Goal: Task Accomplishment & Management: Use online tool/utility

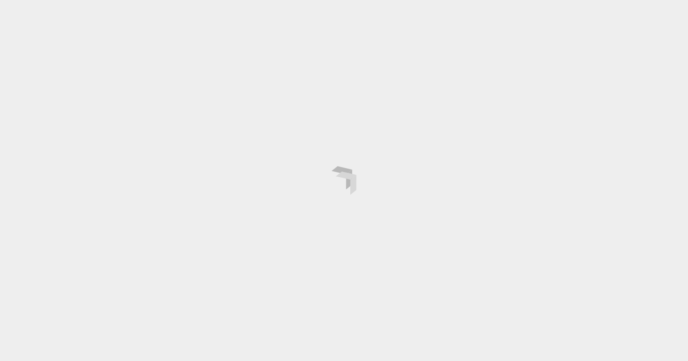
click at [411, 115] on div at bounding box center [344, 180] width 688 height 361
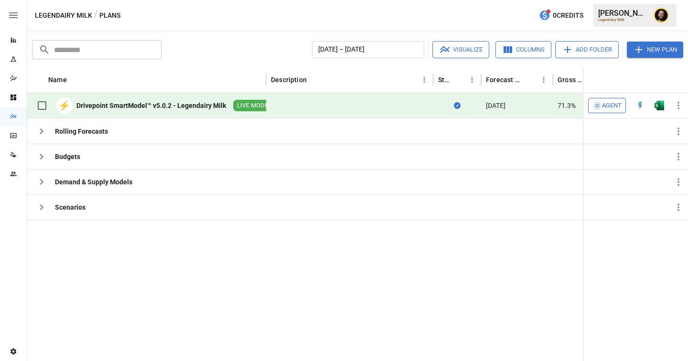
click at [616, 103] on span "Agent" at bounding box center [612, 105] width 20 height 11
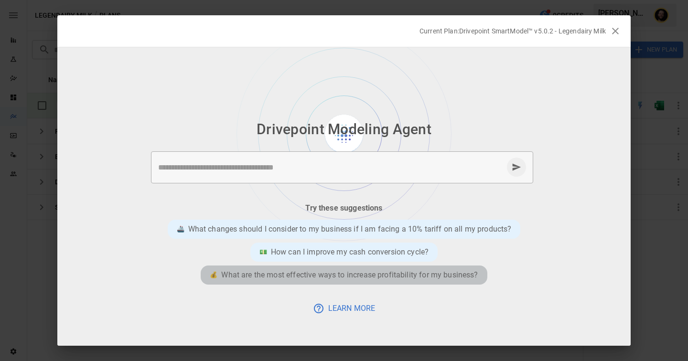
click at [339, 274] on p "What are the most effective ways to increase profitability for my business?" at bounding box center [349, 274] width 256 height 11
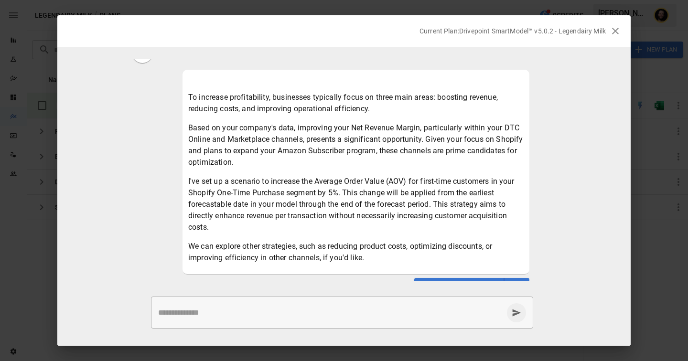
scroll to position [61, 0]
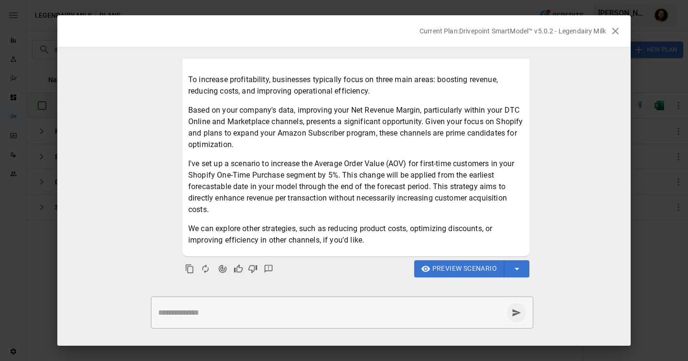
click at [286, 311] on textarea at bounding box center [330, 312] width 345 height 11
type textarea "*"
click at [455, 269] on span "Preview Scenario" at bounding box center [464, 269] width 64 height 12
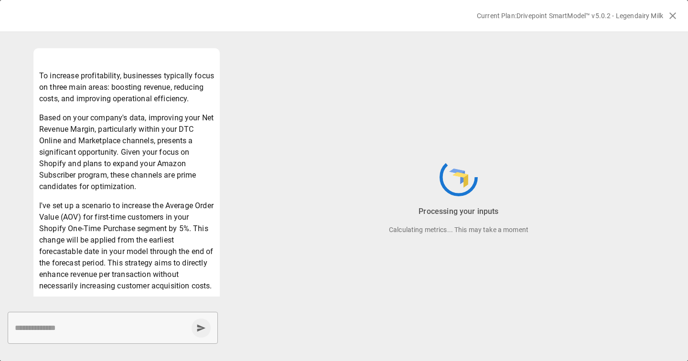
scroll to position [166, 0]
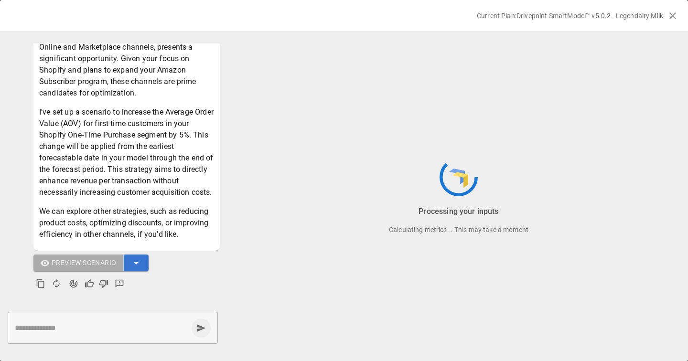
click at [73, 326] on textarea at bounding box center [101, 327] width 173 height 11
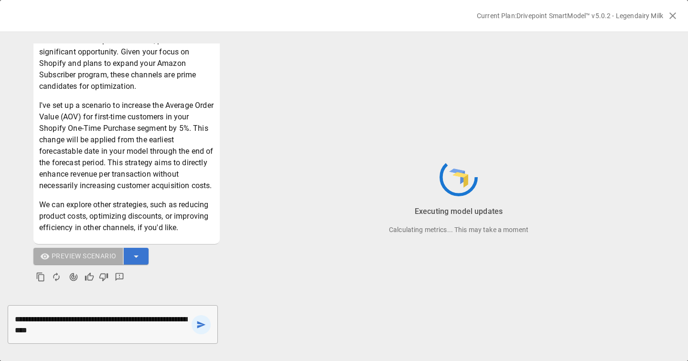
type textarea "**********"
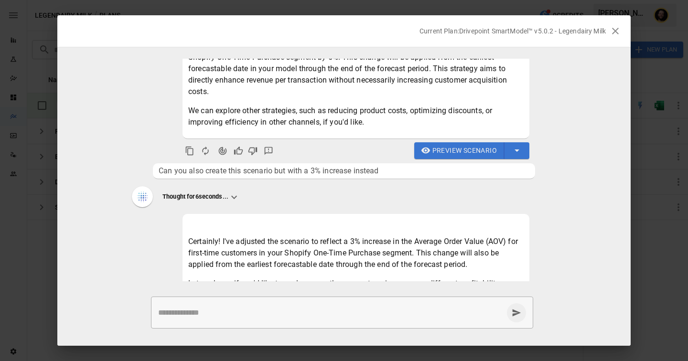
scroll to position [178, 0]
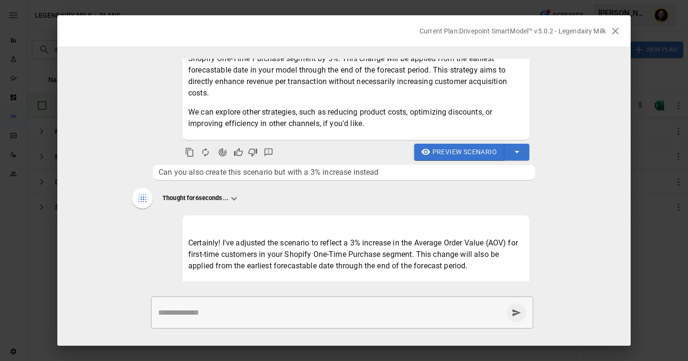
click at [451, 152] on span "Preview Scenario" at bounding box center [464, 152] width 64 height 12
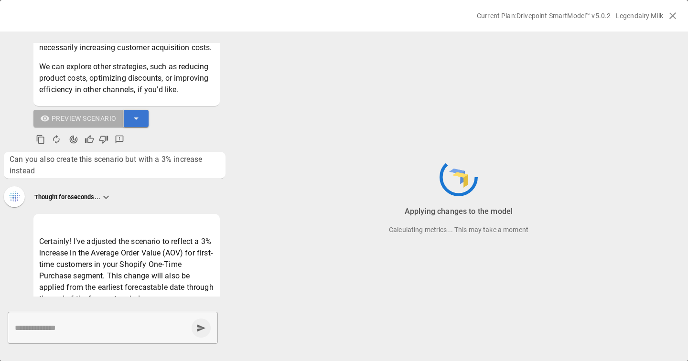
scroll to position [285, 0]
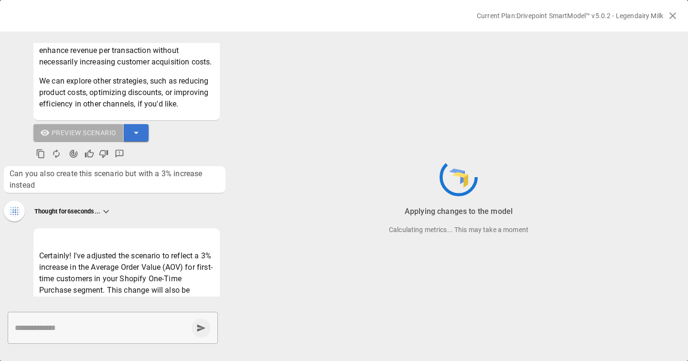
click at [141, 138] on icon "button" at bounding box center [135, 132] width 11 height 11
click at [143, 127] on div at bounding box center [344, 180] width 688 height 361
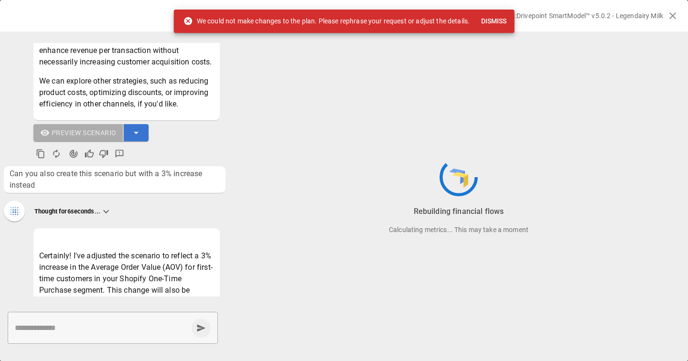
scroll to position [233, 0]
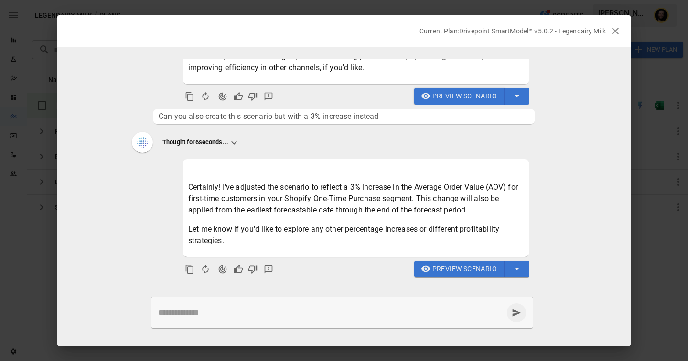
click at [436, 96] on span "Preview Scenario" at bounding box center [464, 96] width 64 height 12
click at [435, 268] on span "Preview Scenario" at bounding box center [464, 269] width 64 height 12
click at [621, 32] on button "button" at bounding box center [614, 30] width 19 height 19
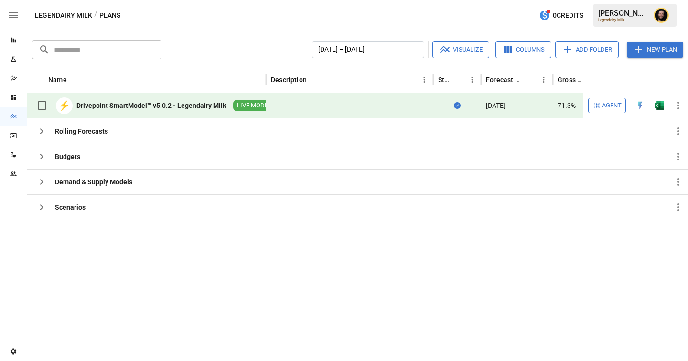
click at [660, 104] on img "Open in Excel" at bounding box center [659, 106] width 10 height 10
click at [0, 0] on main "Reports Experiments Dazzler Studio Dashboards Plans SmartModel ™ Data Sources T…" at bounding box center [344, 180] width 688 height 361
click at [598, 106] on icon "button" at bounding box center [597, 106] width 10 height 10
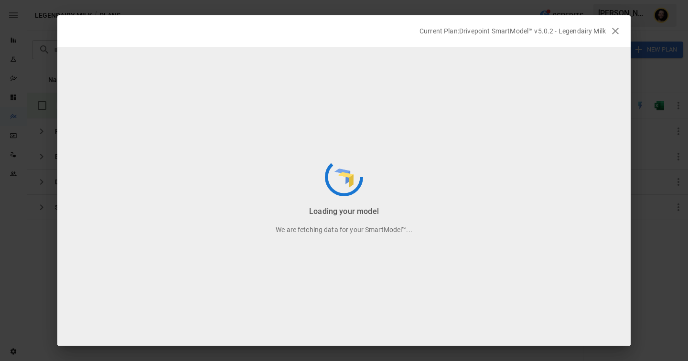
scroll to position [174, 0]
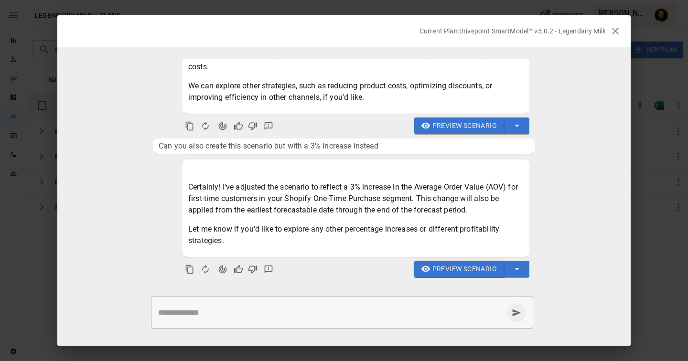
click at [467, 268] on span "Preview Scenario" at bounding box center [464, 269] width 64 height 12
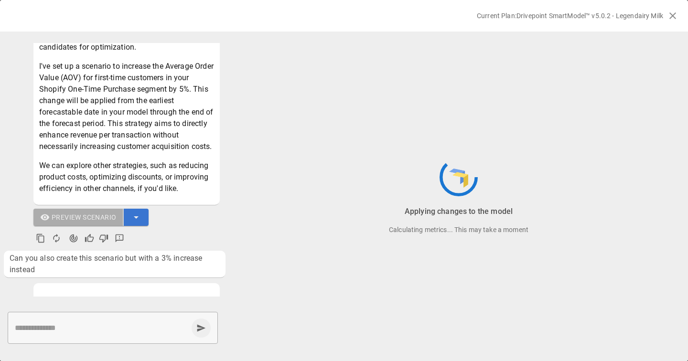
scroll to position [197, 0]
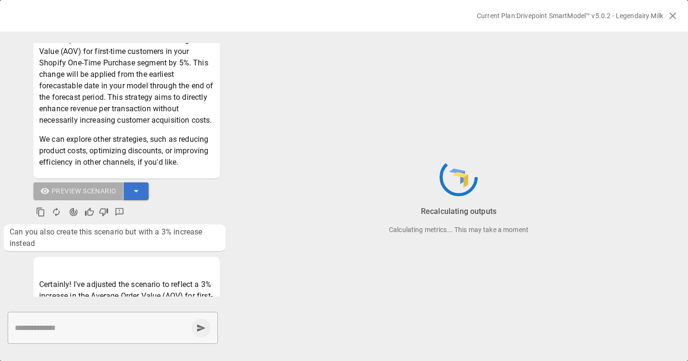
click at [133, 197] on icon "button" at bounding box center [135, 190] width 11 height 11
click at [131, 224] on li "Save as New Plan" at bounding box center [113, 223] width 69 height 16
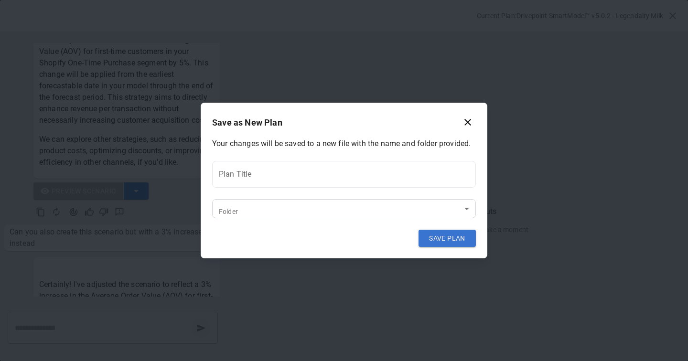
click at [309, 0] on body "Reports Experiments Dazzler Studio Dashboards Plans SmartModel ™ Data Sources T…" at bounding box center [344, 0] width 688 height 0
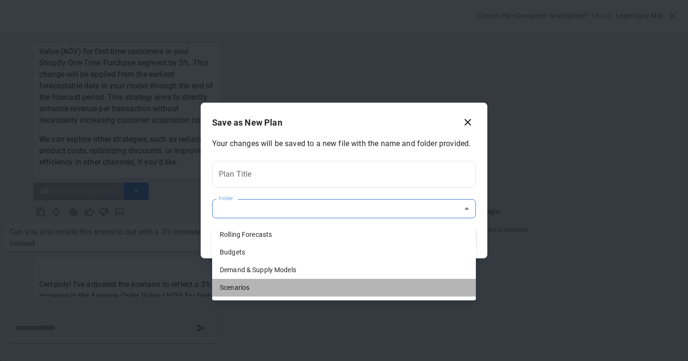
click at [249, 284] on li "Scenarios" at bounding box center [344, 288] width 264 height 18
type input "**********"
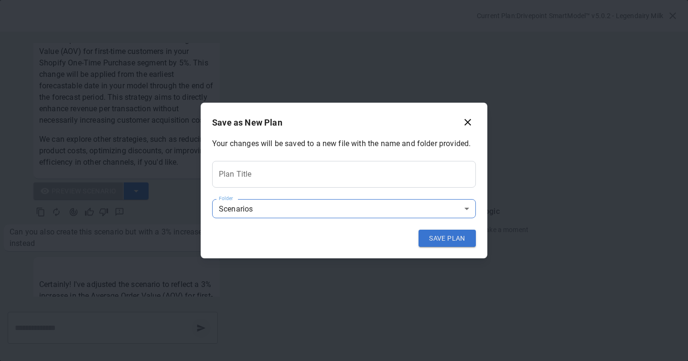
click at [238, 173] on input "Plan Title" at bounding box center [344, 174] width 264 height 27
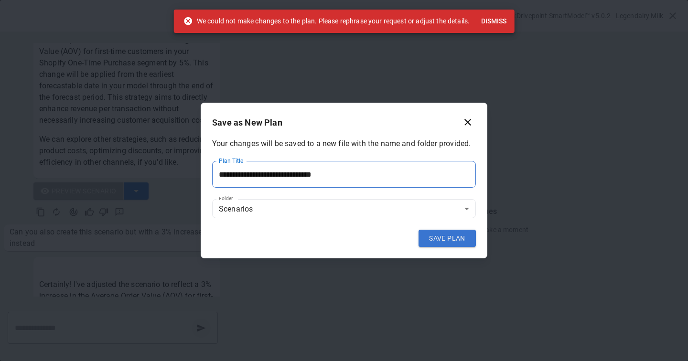
scroll to position [174, 0]
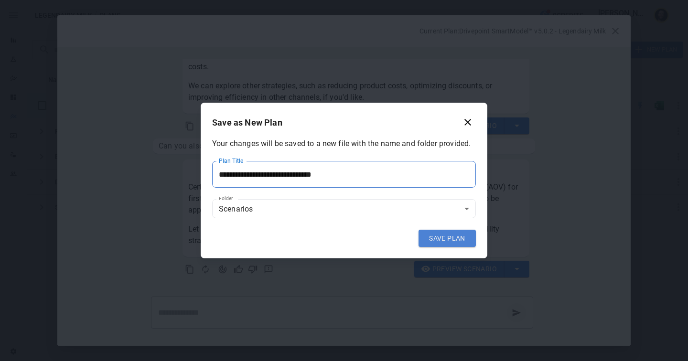
type input "**********"
click at [441, 240] on button "SAVE PLAN" at bounding box center [446, 238] width 57 height 17
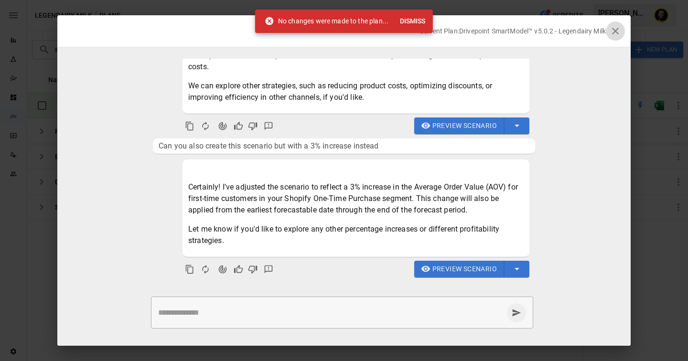
click at [614, 29] on icon "button" at bounding box center [614, 30] width 11 height 11
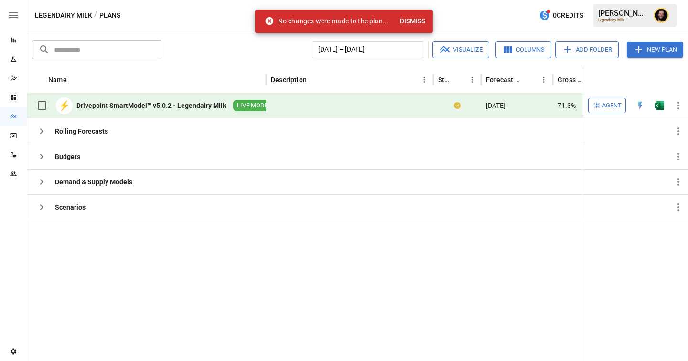
click at [413, 18] on button "Dismiss" at bounding box center [412, 21] width 33 height 18
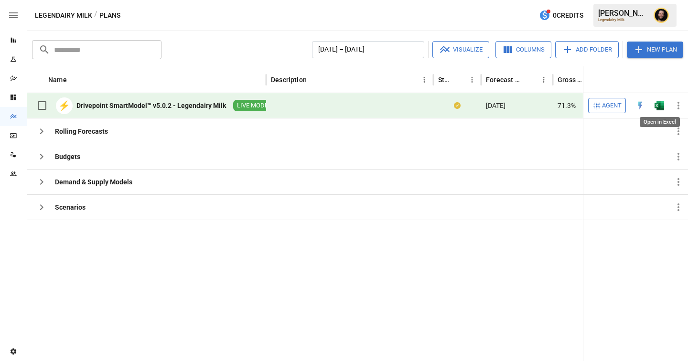
click at [660, 105] on img "Open in Excel" at bounding box center [659, 106] width 10 height 10
click at [658, 108] on img "Open in Excel" at bounding box center [659, 106] width 10 height 10
click at [45, 207] on icon "button" at bounding box center [41, 207] width 11 height 11
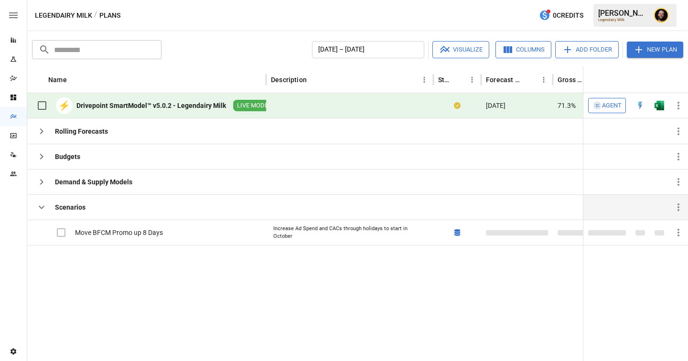
click at [45, 207] on icon "button" at bounding box center [41, 207] width 11 height 11
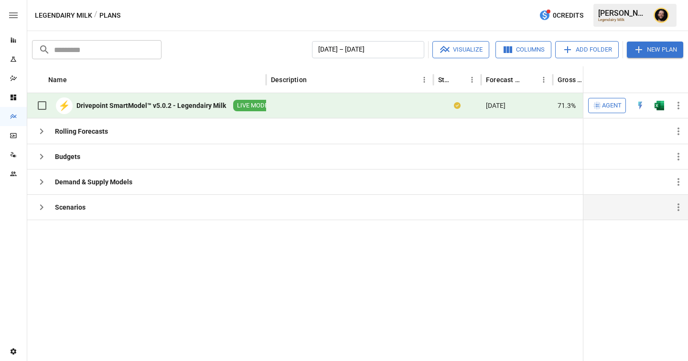
click at [38, 205] on icon "button" at bounding box center [41, 207] width 11 height 11
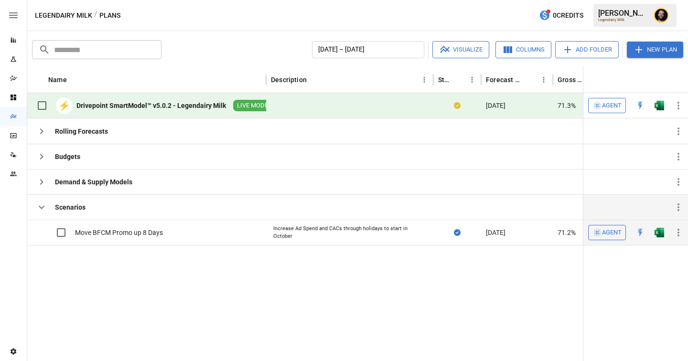
click at [660, 233] on img "Open in Excel" at bounding box center [659, 233] width 10 height 10
click at [606, 103] on span "Agent" at bounding box center [612, 105] width 20 height 11
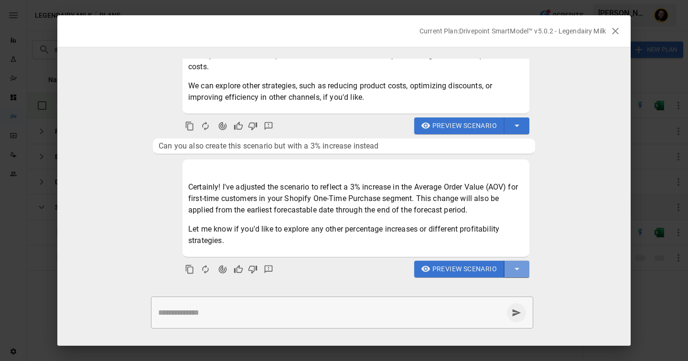
click at [514, 269] on icon "button" at bounding box center [516, 268] width 11 height 11
click at [488, 285] on li "Save as New Plan" at bounding box center [494, 289] width 69 height 16
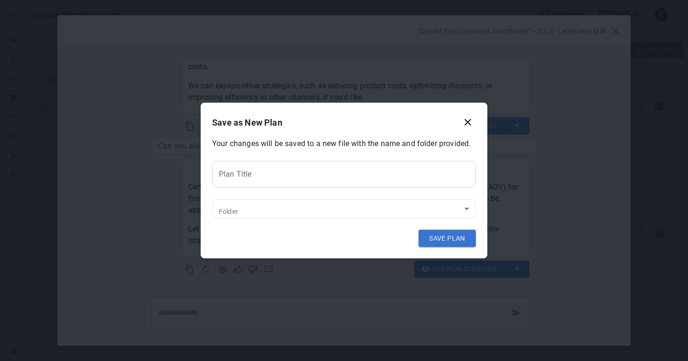
click at [343, 164] on input "Plan Title" at bounding box center [344, 174] width 264 height 27
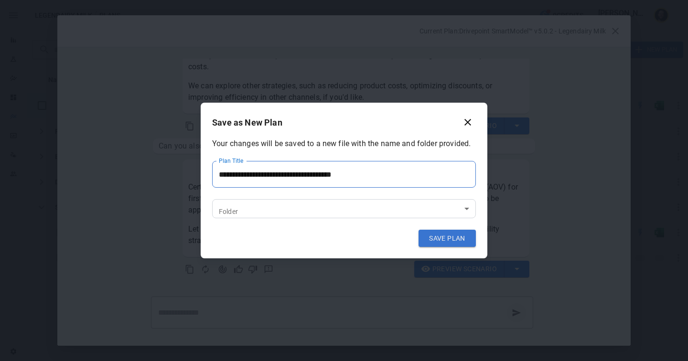
type input "**********"
click at [280, 0] on body "Reports Experiments Dazzler Studio Dashboards Plans SmartModel ™ Data Sources T…" at bounding box center [344, 0] width 688 height 0
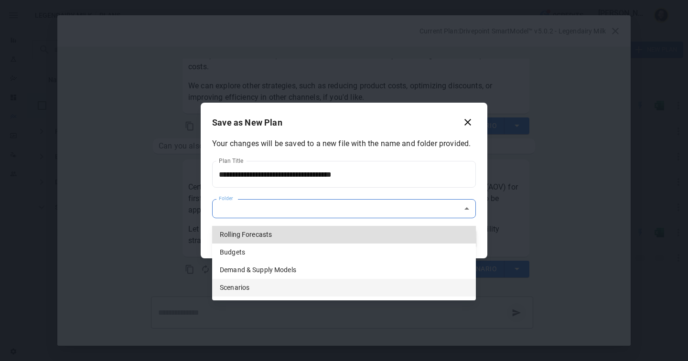
click at [254, 287] on li "Scenarios" at bounding box center [344, 288] width 264 height 18
type input "**********"
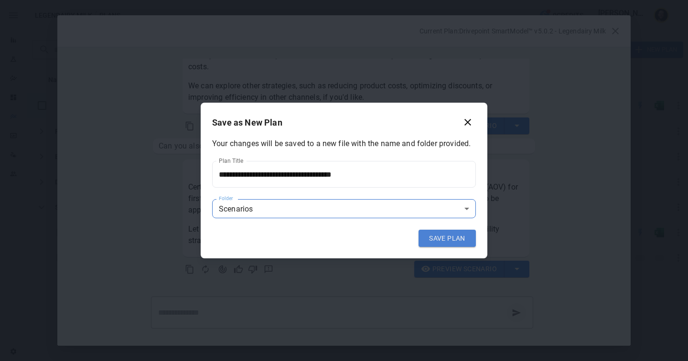
click at [449, 235] on button "SAVE PLAN" at bounding box center [446, 238] width 57 height 17
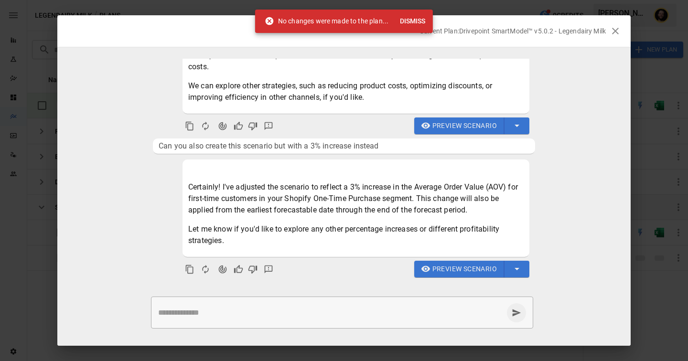
click at [614, 28] on icon "button" at bounding box center [614, 30] width 11 height 11
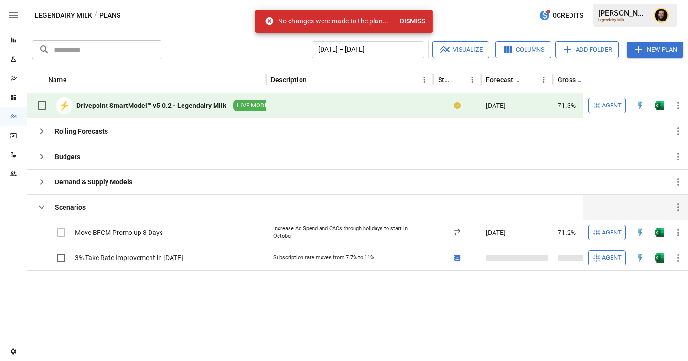
click at [657, 108] on img "Open in Excel" at bounding box center [659, 106] width 10 height 10
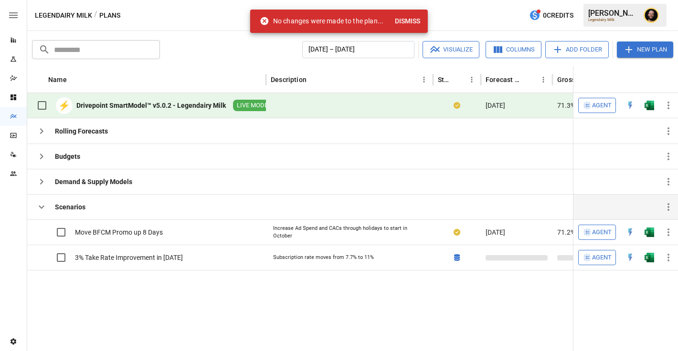
click at [409, 16] on button "Dismiss" at bounding box center [407, 21] width 33 height 18
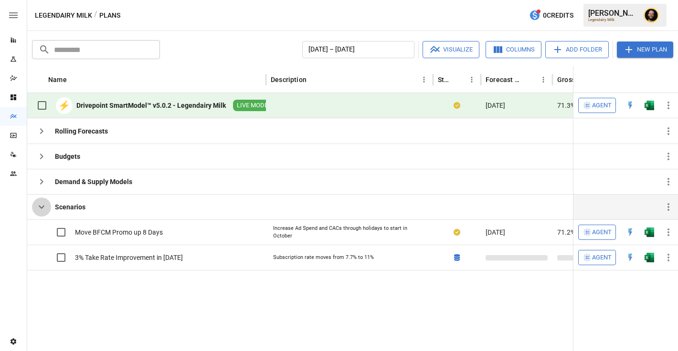
click at [42, 210] on icon "button" at bounding box center [41, 207] width 11 height 11
